Goal: Task Accomplishment & Management: Manage account settings

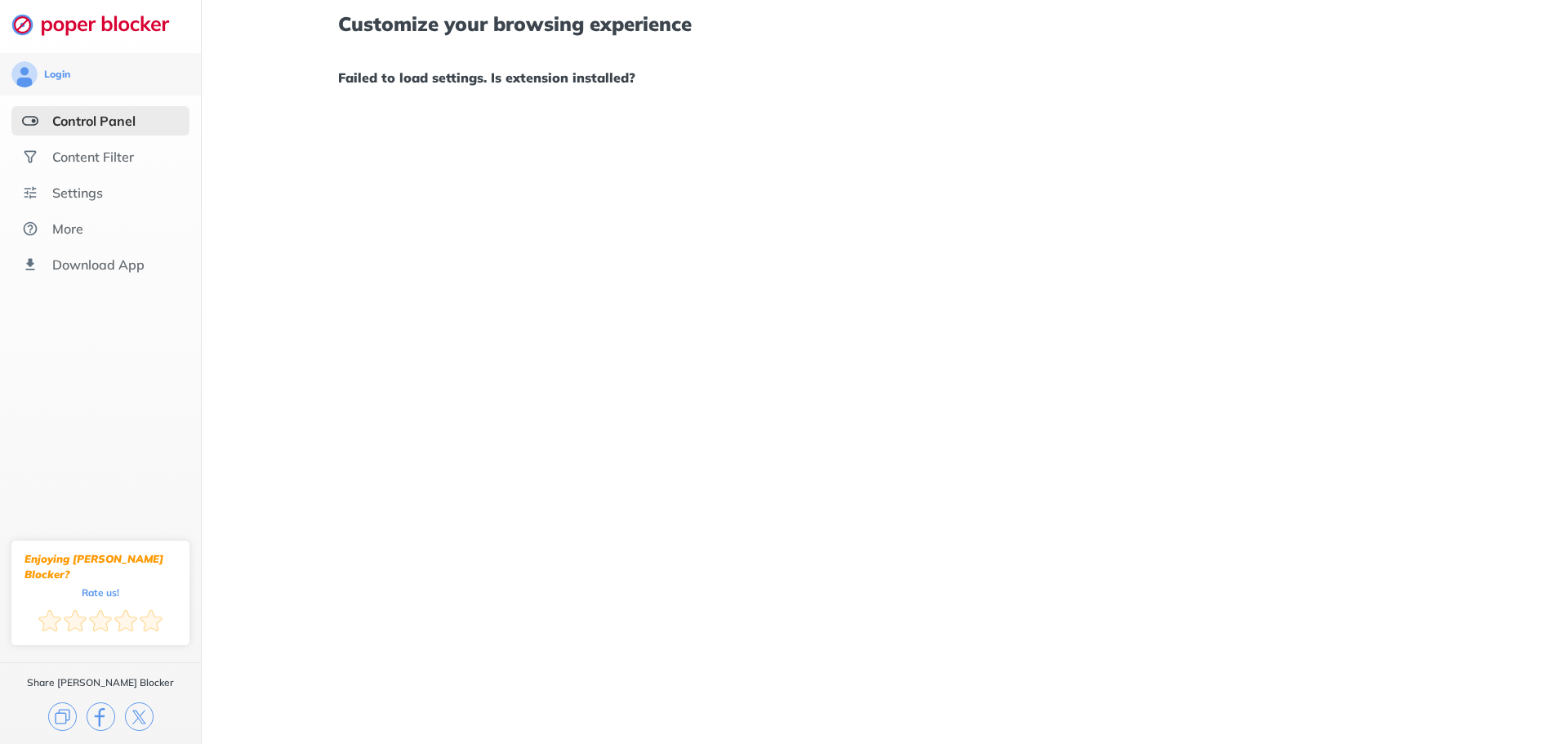
click at [764, 231] on div "Customize your browsing experience Failed to load settings. Is extension instal…" at bounding box center [885, 372] width 1367 height 744
click at [141, 143] on div "Content Filter" at bounding box center [101, 157] width 178 height 29
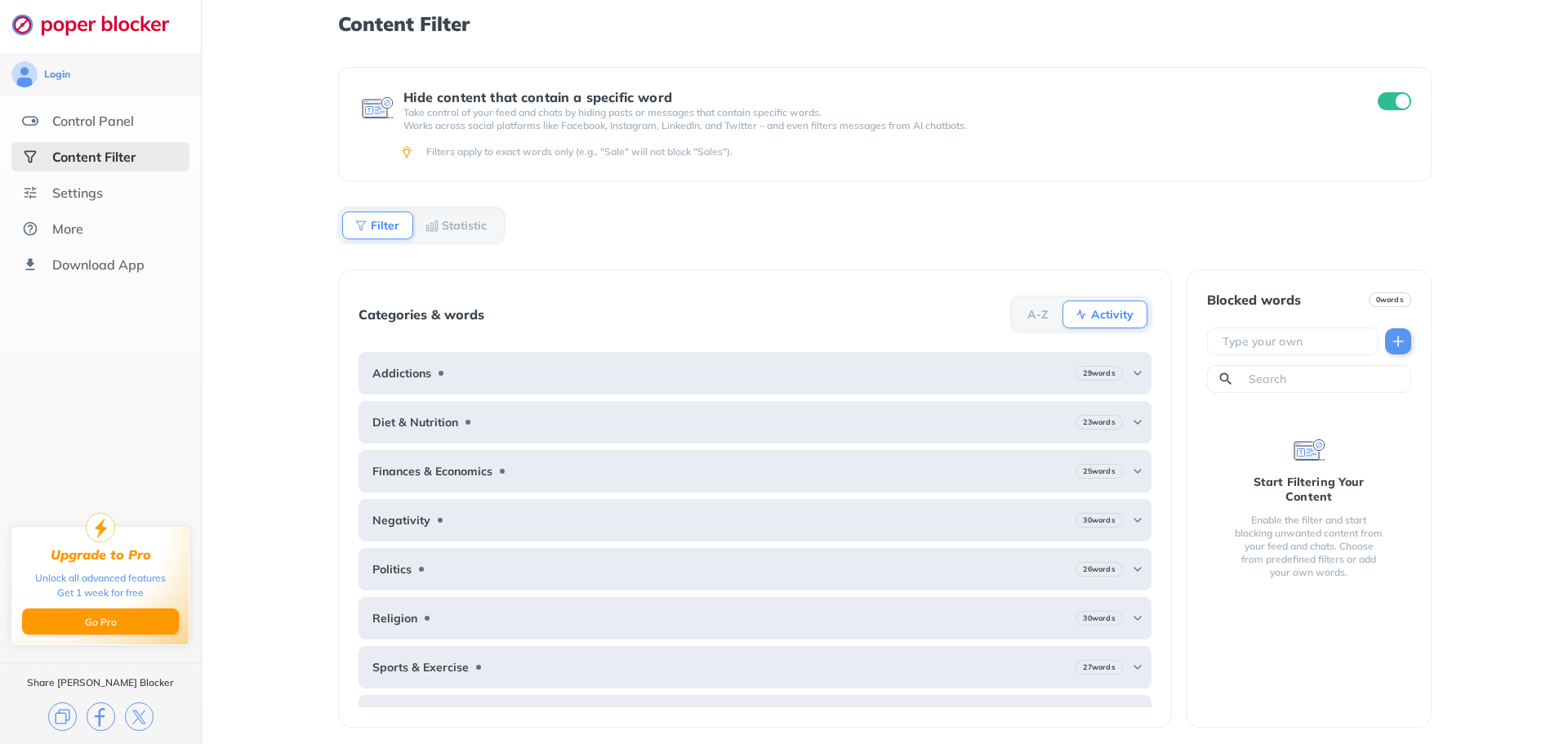
click at [60, 176] on ul "Control Panel Content Filter Settings More Download App" at bounding box center [101, 193] width 201 height 173
click at [65, 192] on div "Settings" at bounding box center [77, 193] width 50 height 16
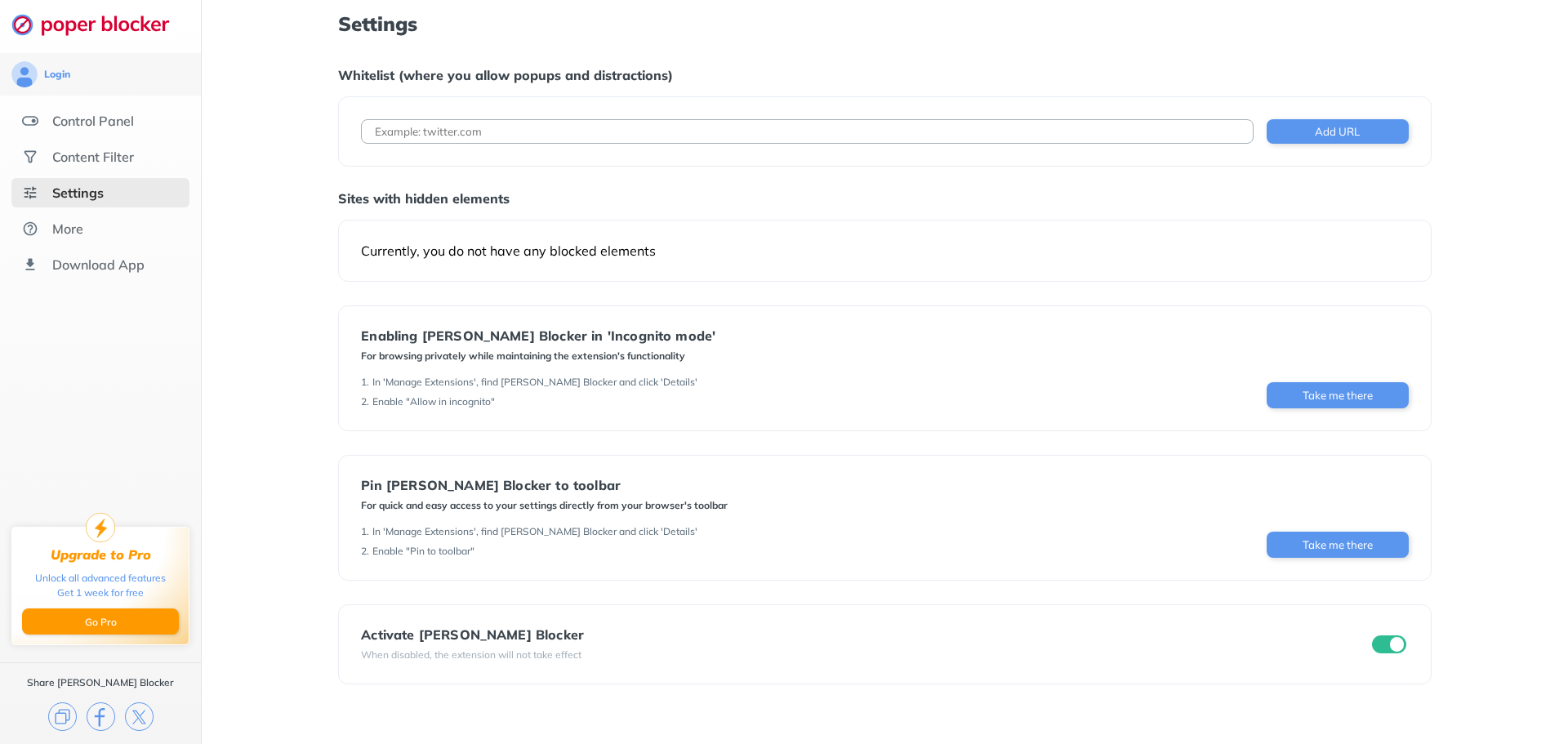
click at [249, 185] on div "Settings Whitelist (where you allow popups and distractions) Add URL Sites with…" at bounding box center [885, 372] width 1367 height 744
click at [106, 128] on div "Control Panel" at bounding box center [93, 121] width 81 height 16
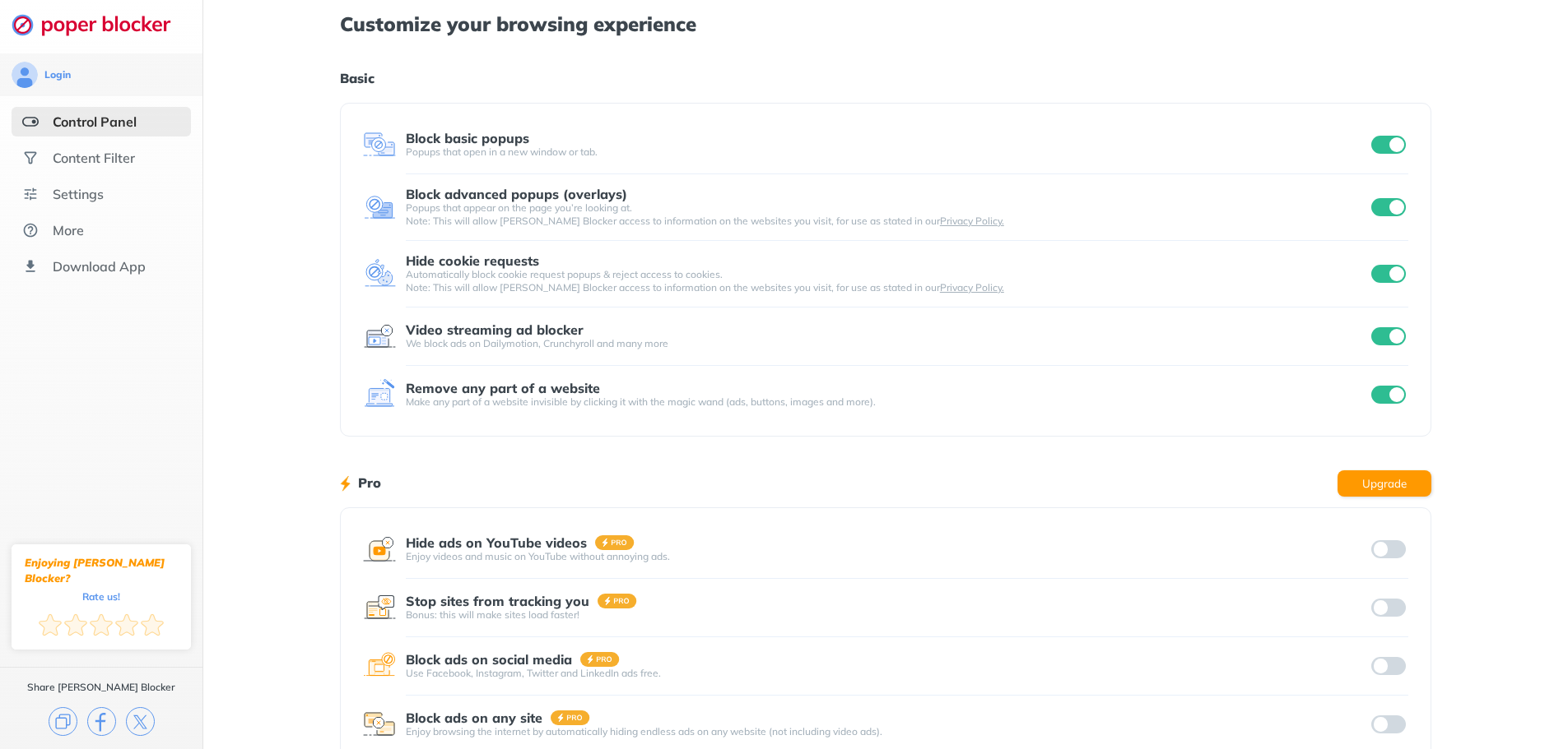
click at [239, 207] on div "Customize your browsing experience Basic Block basic popups Popups that open in…" at bounding box center [886, 425] width 1364 height 850
click at [124, 155] on div "Content Filter" at bounding box center [94, 158] width 82 height 17
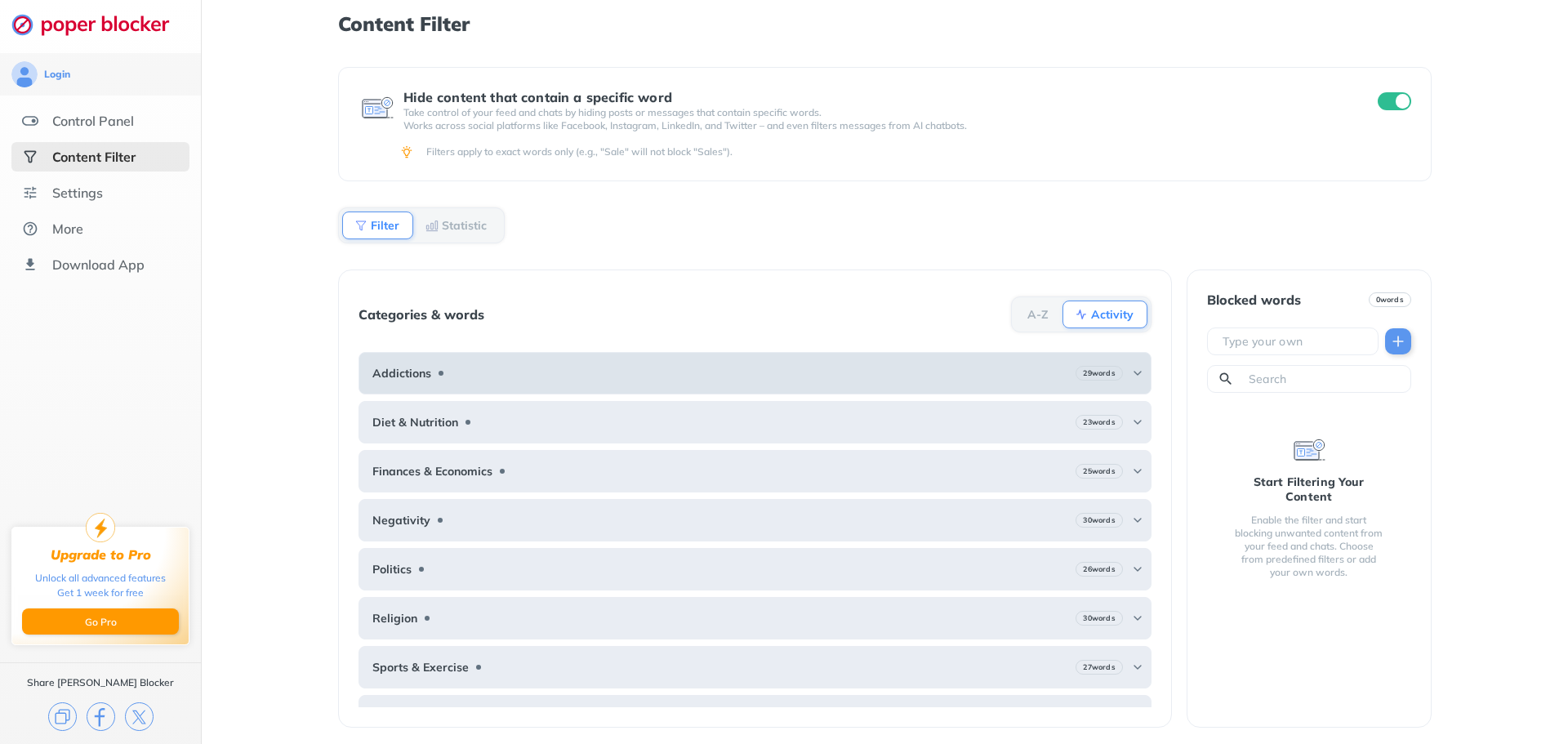
click at [1132, 375] on img at bounding box center [1139, 373] width 14 height 14
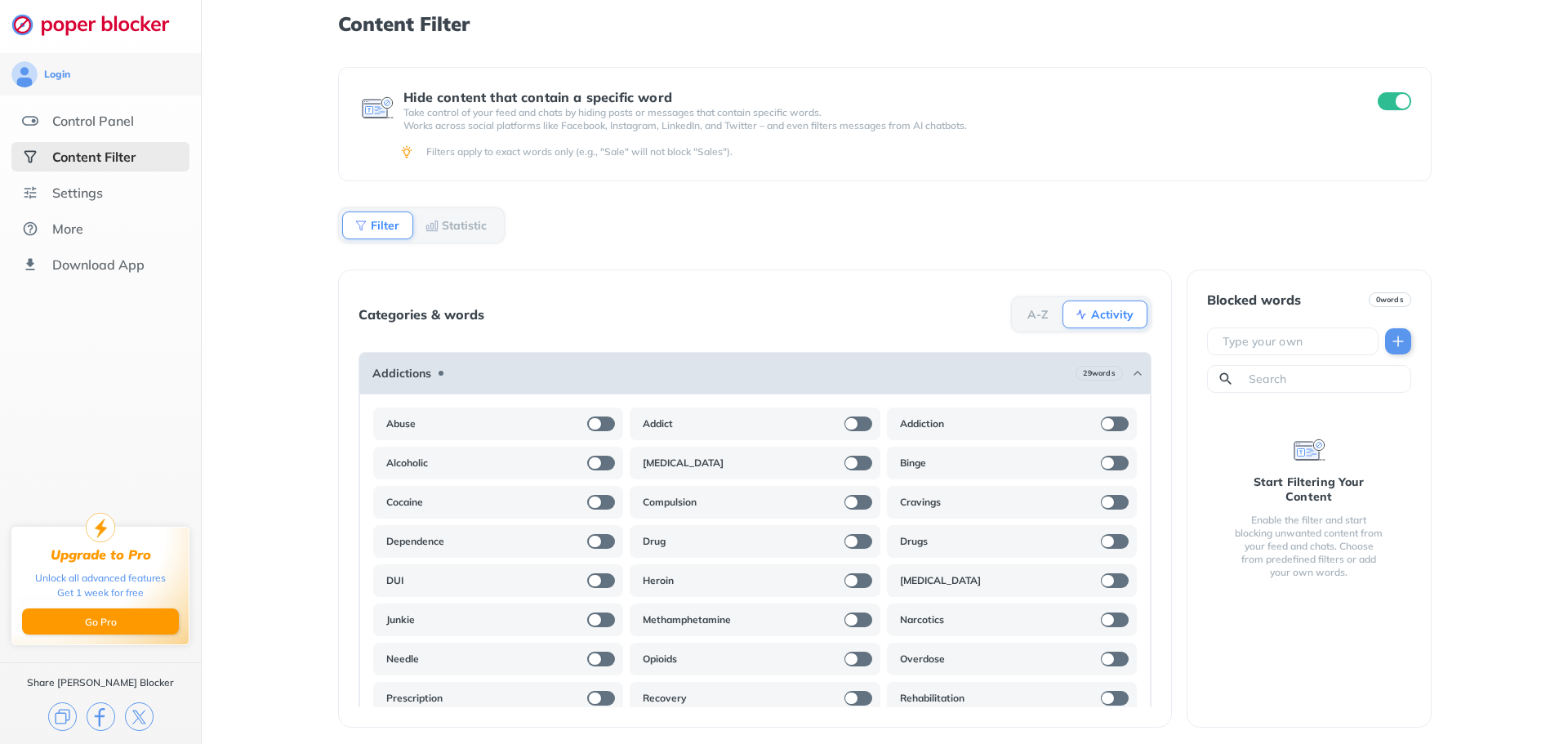
click at [1132, 376] on img at bounding box center [1139, 373] width 14 height 14
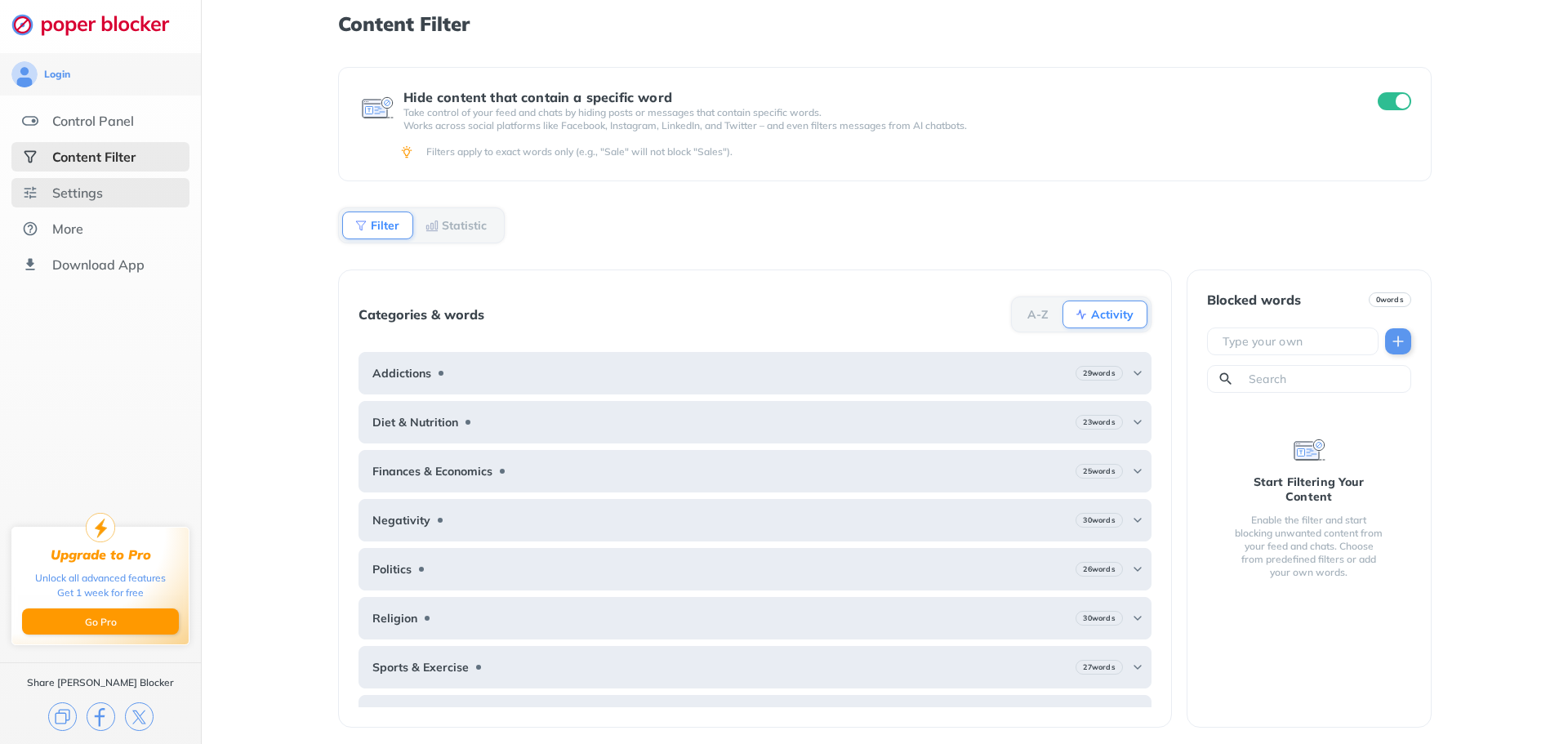
click at [123, 185] on div "Settings" at bounding box center [101, 193] width 178 height 29
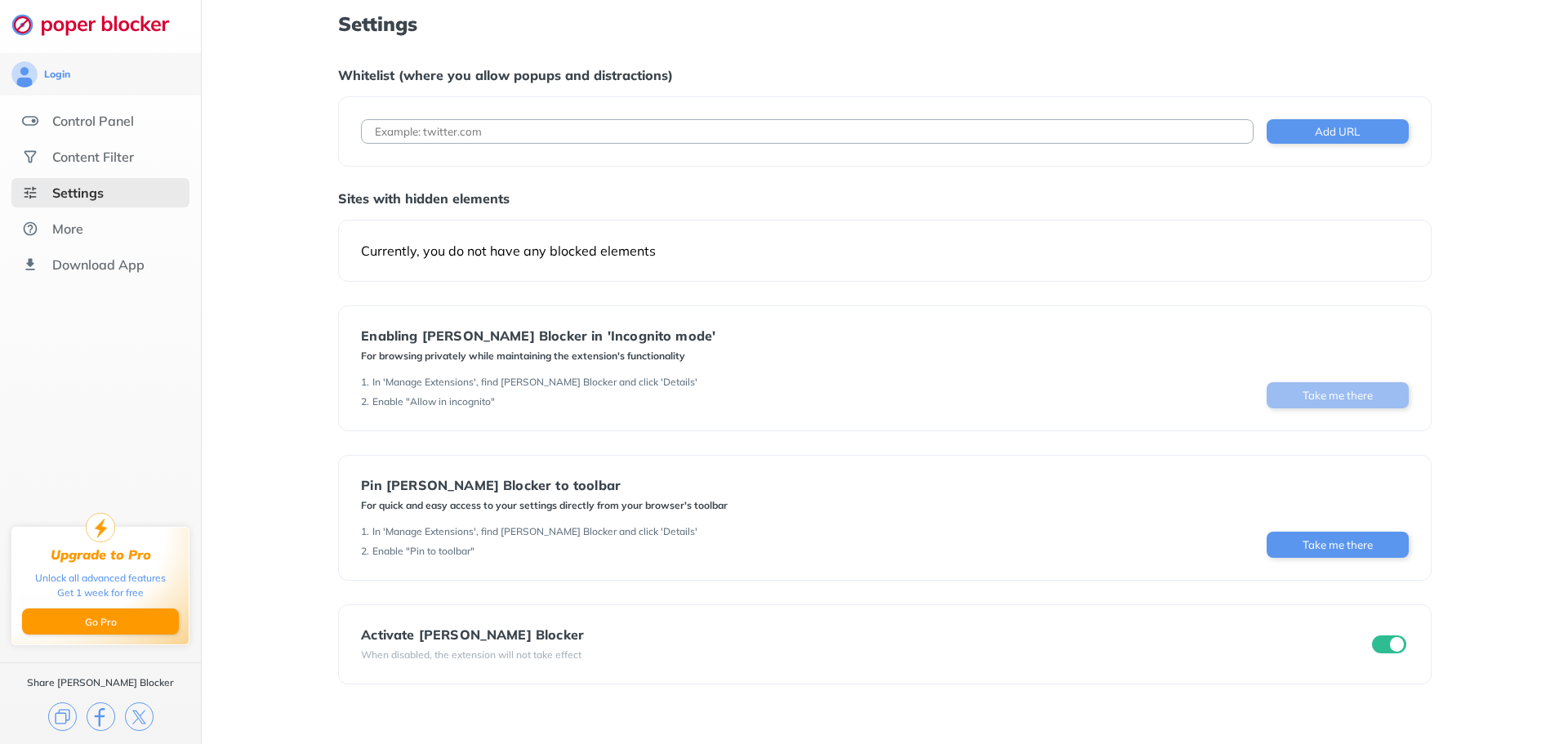
click at [1290, 390] on button "Take me there" at bounding box center [1338, 395] width 142 height 26
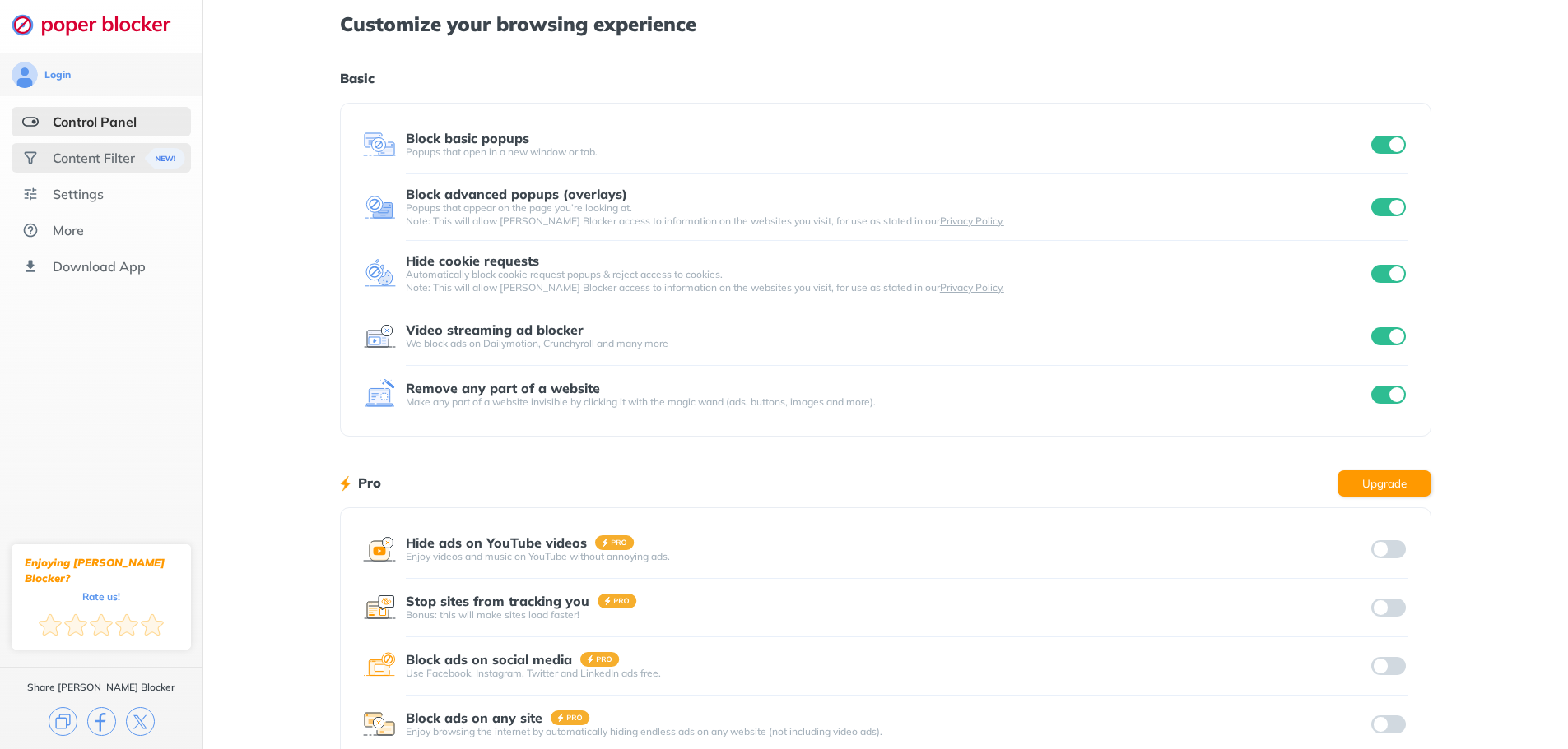
click at [100, 153] on div "Content Filter" at bounding box center [94, 158] width 82 height 17
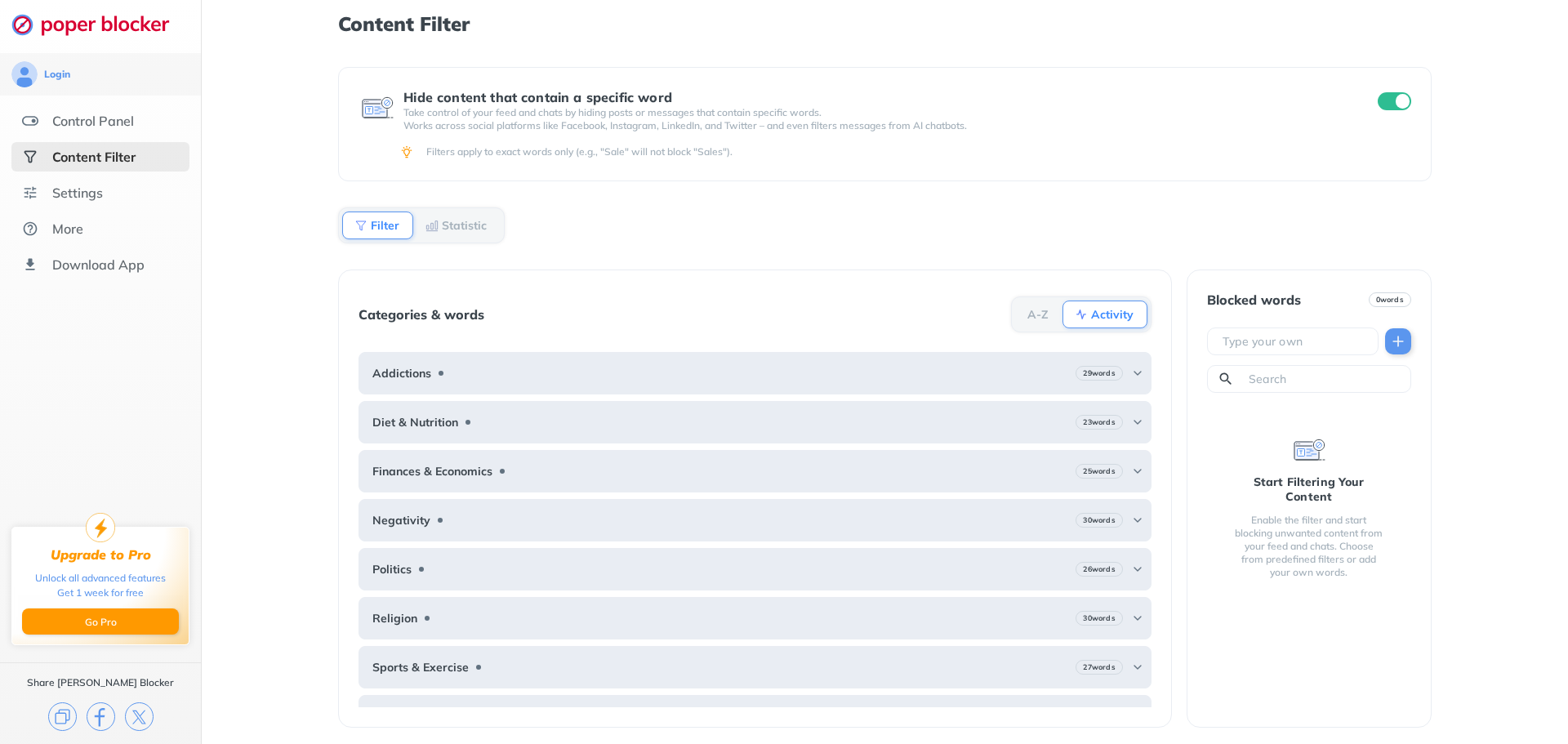
click at [447, 215] on div "Statistic" at bounding box center [457, 225] width 87 height 28
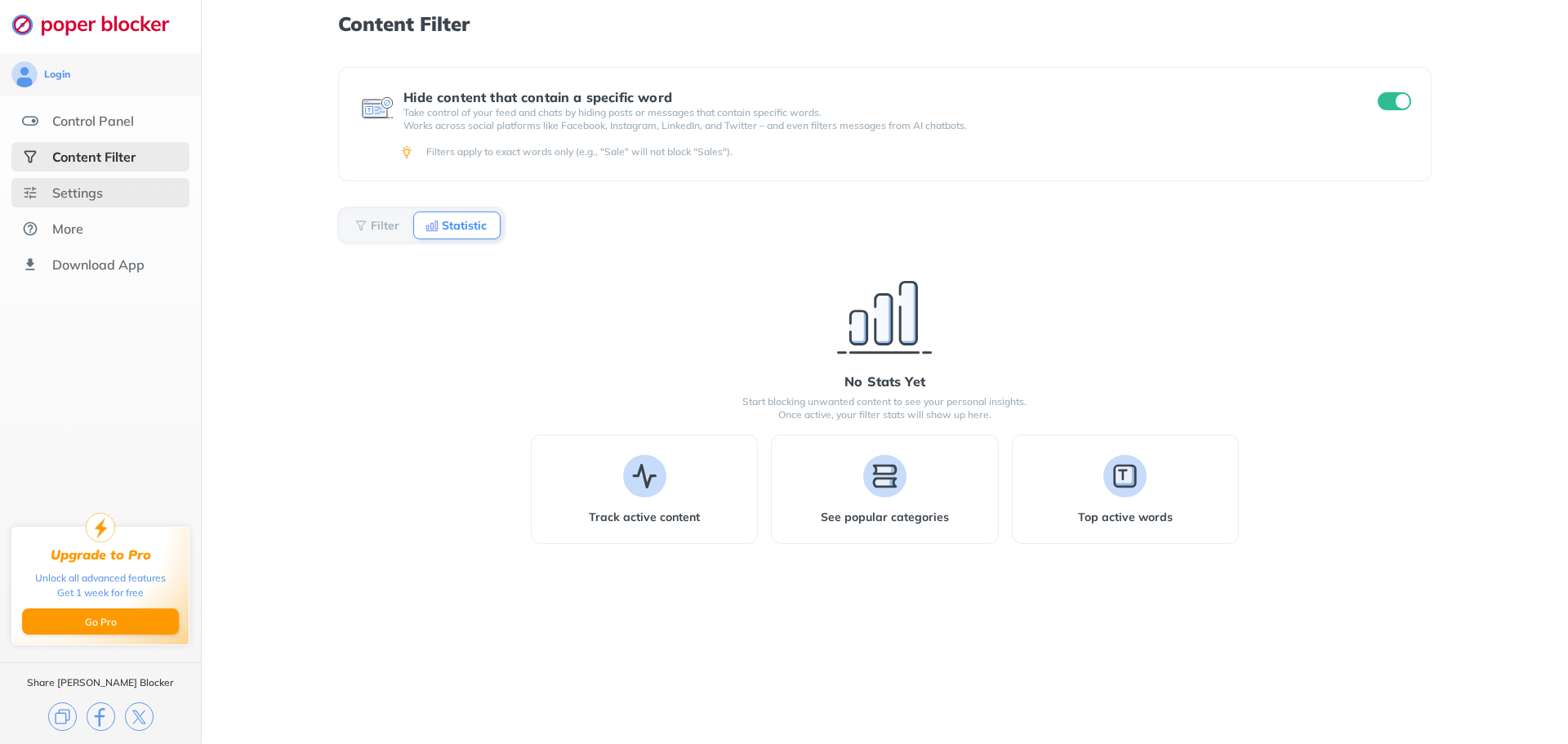
click at [60, 193] on div "Settings" at bounding box center [77, 193] width 50 height 16
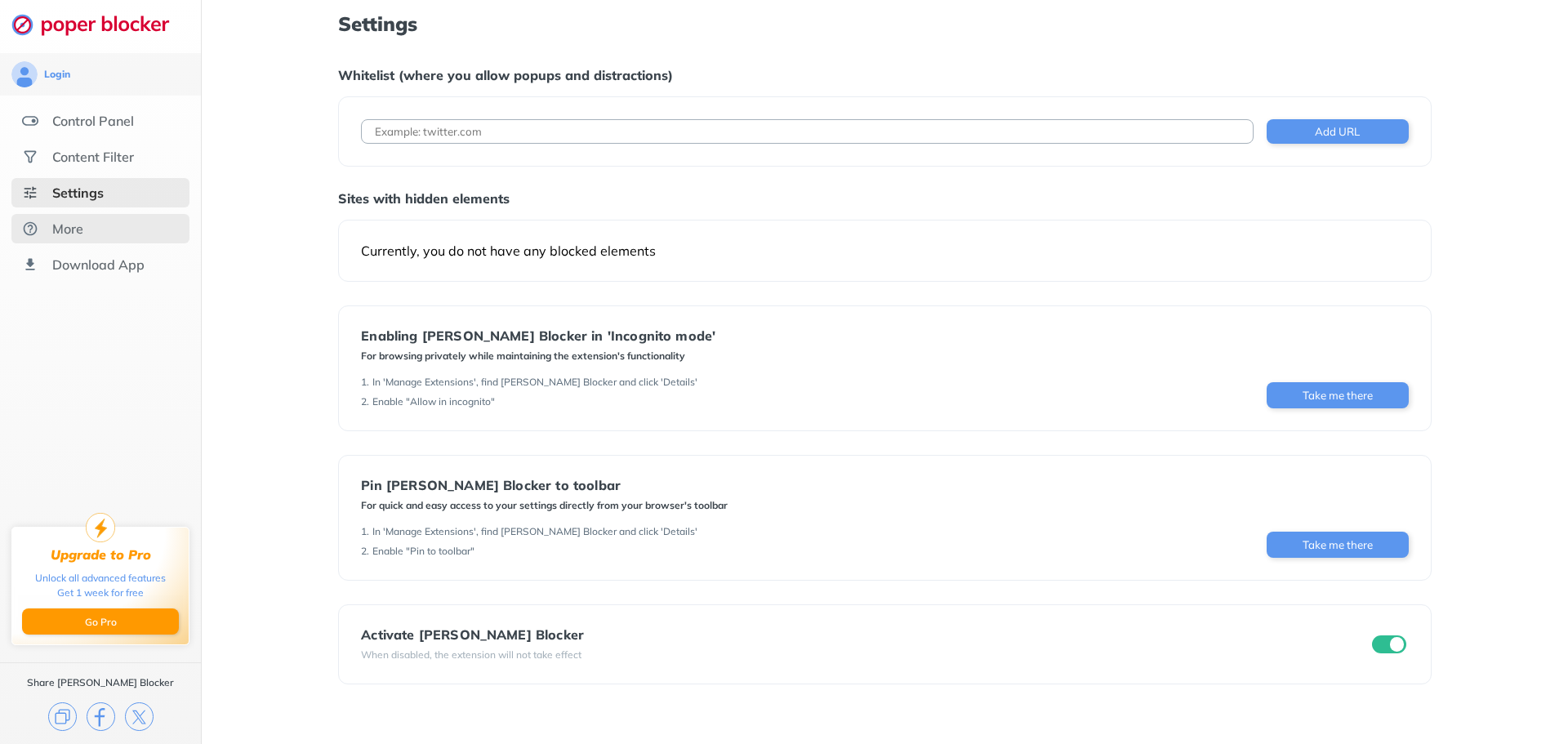
click at [80, 228] on div "More" at bounding box center [68, 228] width 31 height 16
